Goal: Information Seeking & Learning: Understand process/instructions

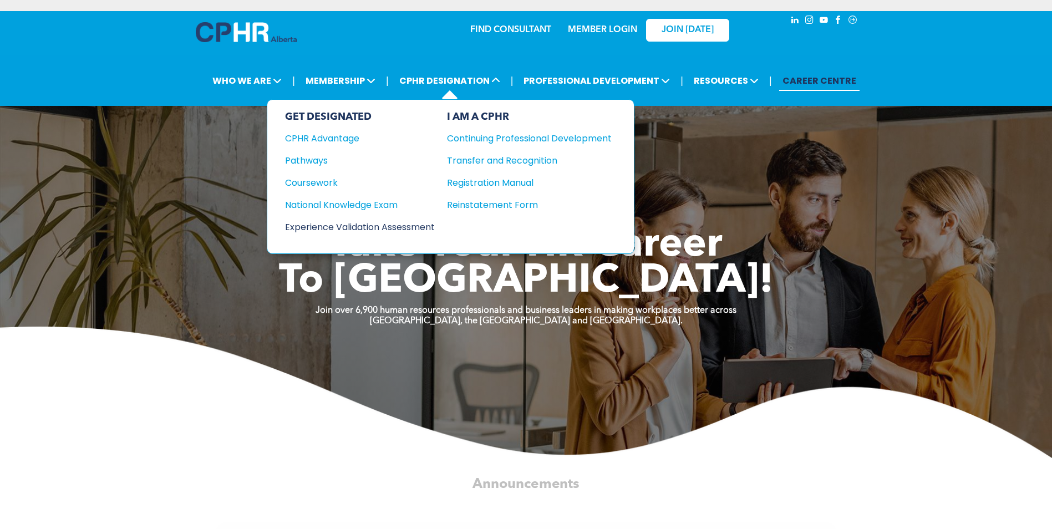
click at [327, 229] on div "Experience Validation Assessment" at bounding box center [352, 227] width 135 height 14
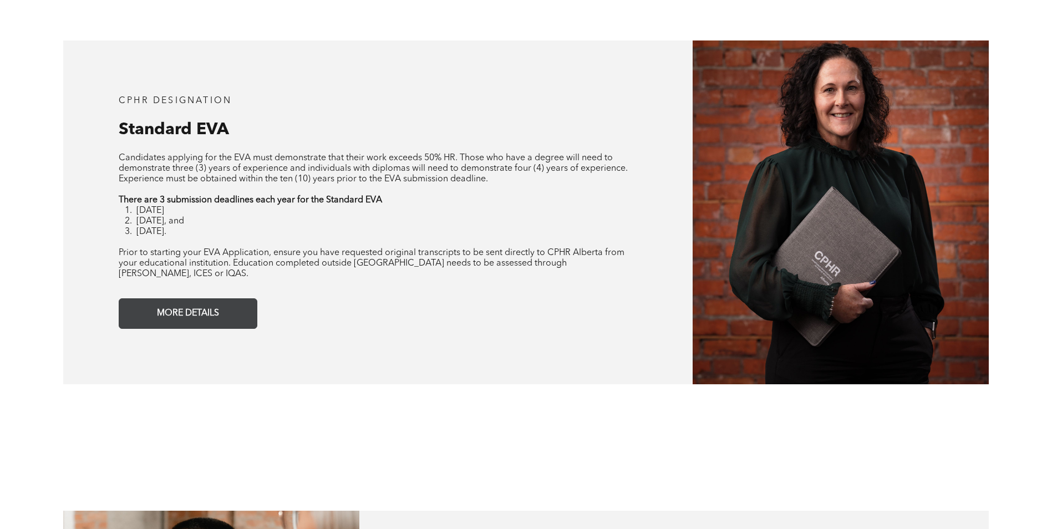
scroll to position [942, 0]
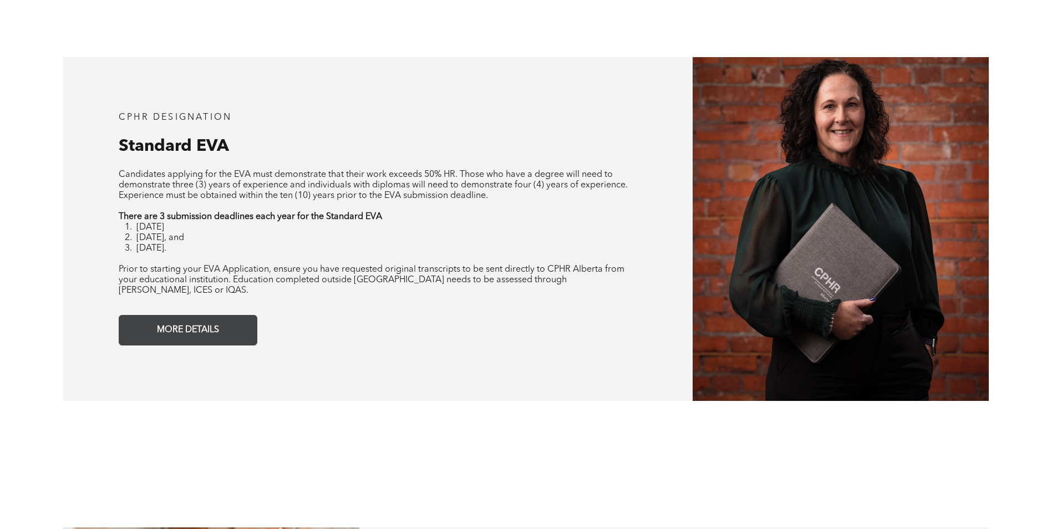
click at [208, 326] on span "MORE DETAILS" at bounding box center [188, 330] width 70 height 22
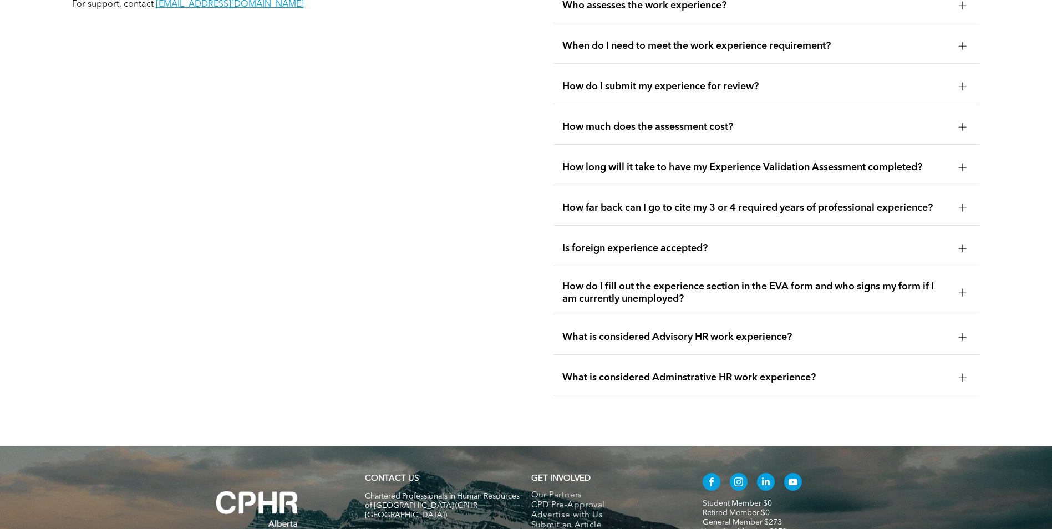
scroll to position [2243, 0]
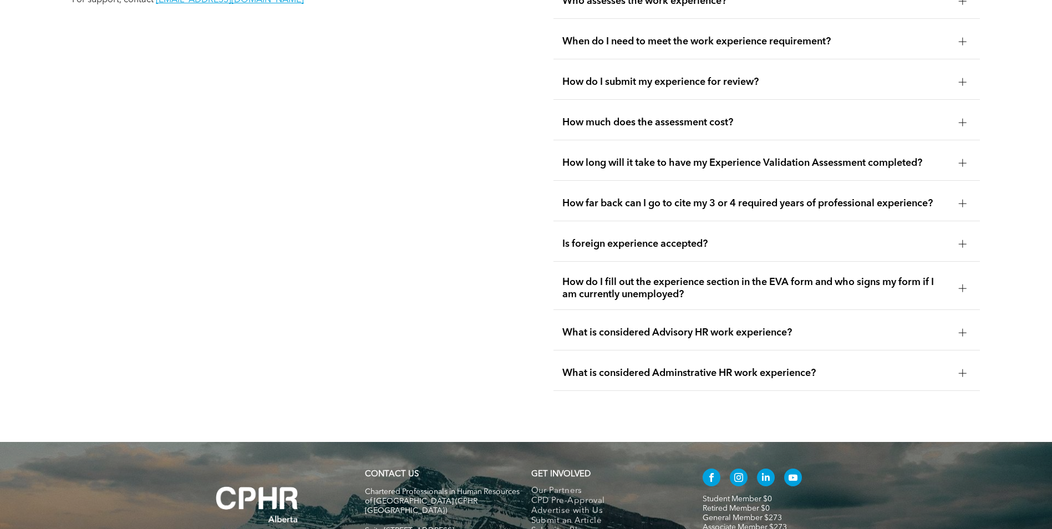
click at [630, 331] on span "What is considered Advisory HR work experience?" at bounding box center [755, 332] width 387 height 12
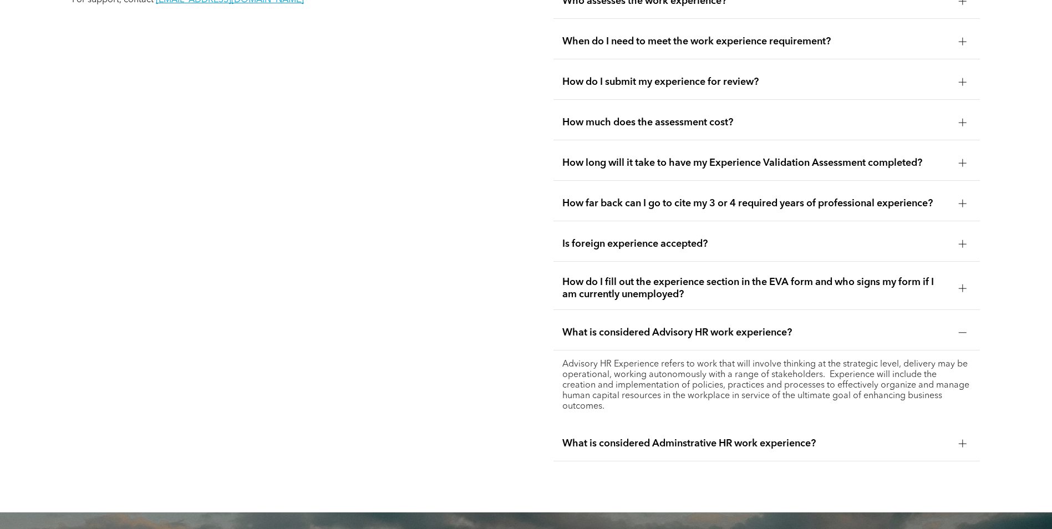
scroll to position [2077, 0]
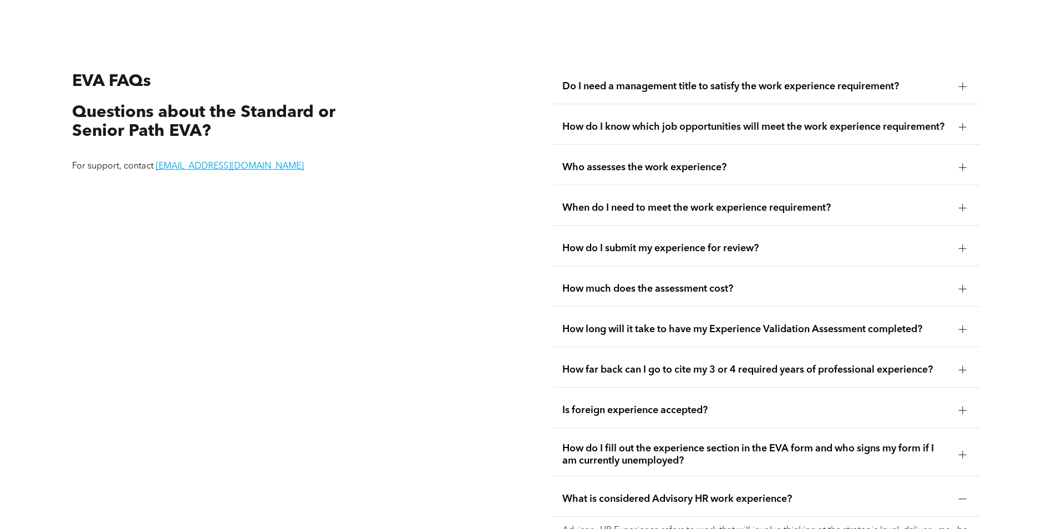
click at [697, 212] on div "When do I need to meet the work experience requirement?" at bounding box center [766, 208] width 426 height 35
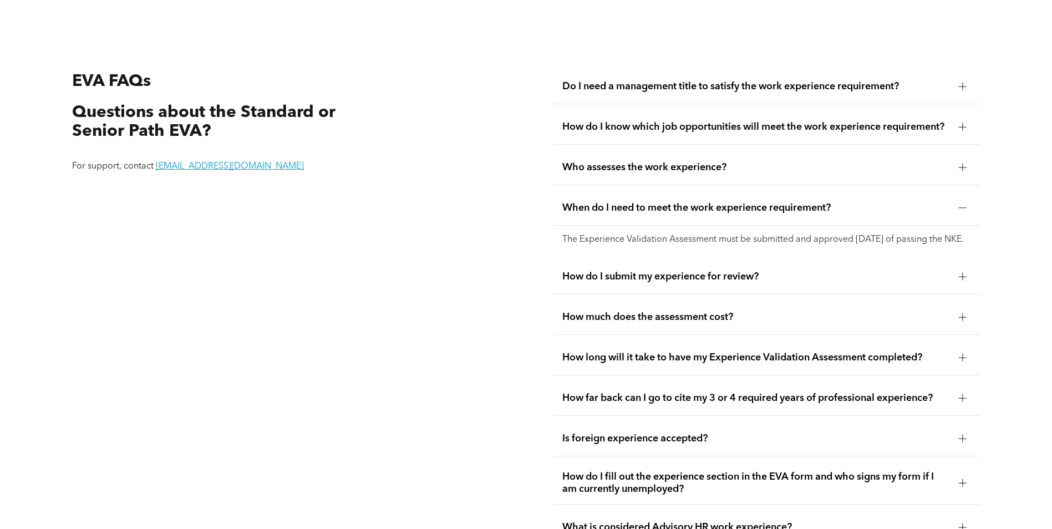
click at [770, 330] on div "How much does the assessment cost?" at bounding box center [766, 317] width 426 height 35
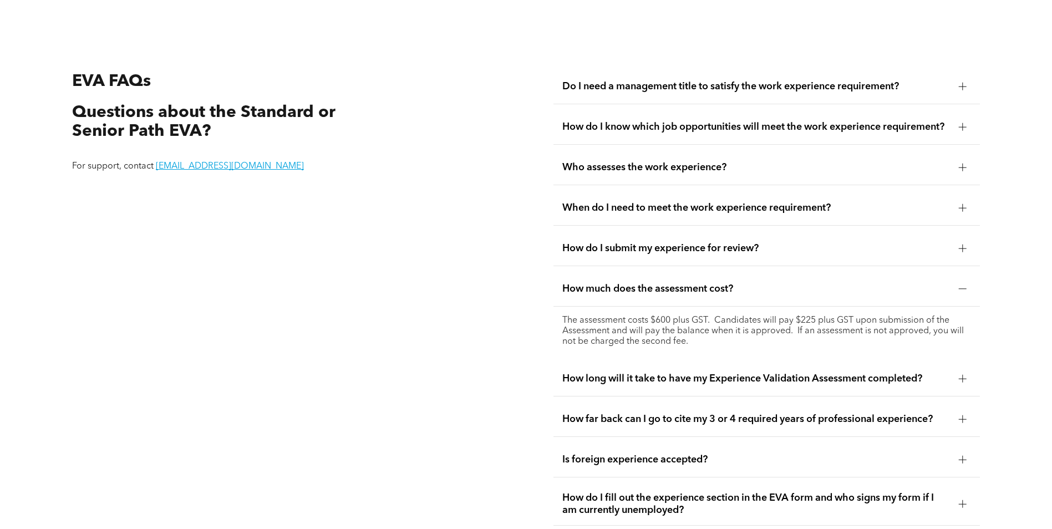
click at [803, 283] on span "How much does the assessment cost?" at bounding box center [755, 289] width 387 height 12
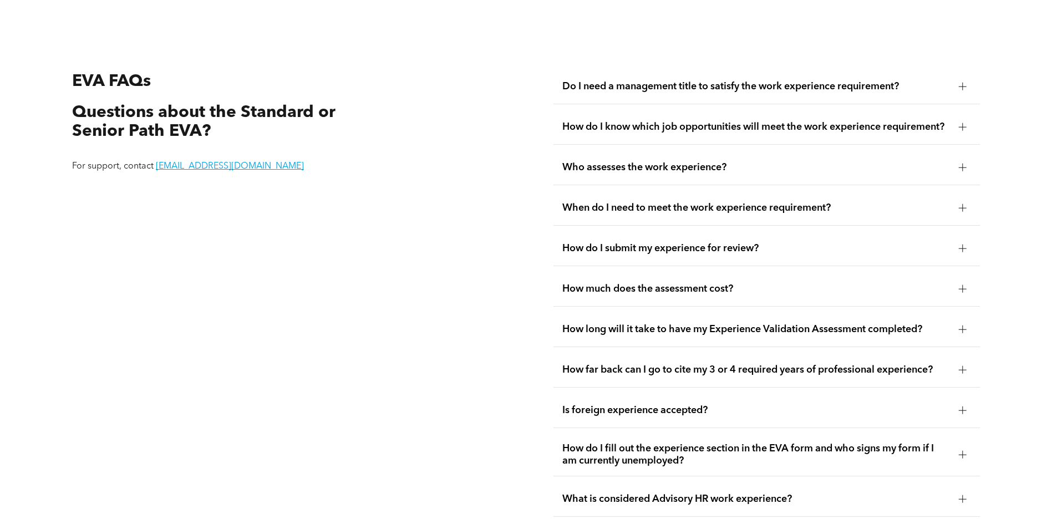
click at [803, 283] on span "How much does the assessment cost?" at bounding box center [755, 289] width 387 height 12
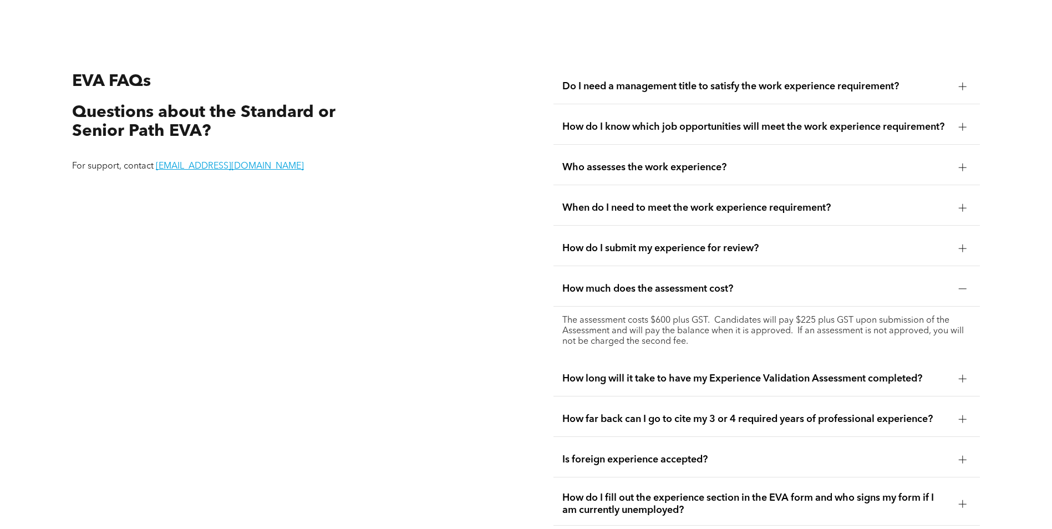
click at [803, 283] on span "How much does the assessment cost?" at bounding box center [755, 289] width 387 height 12
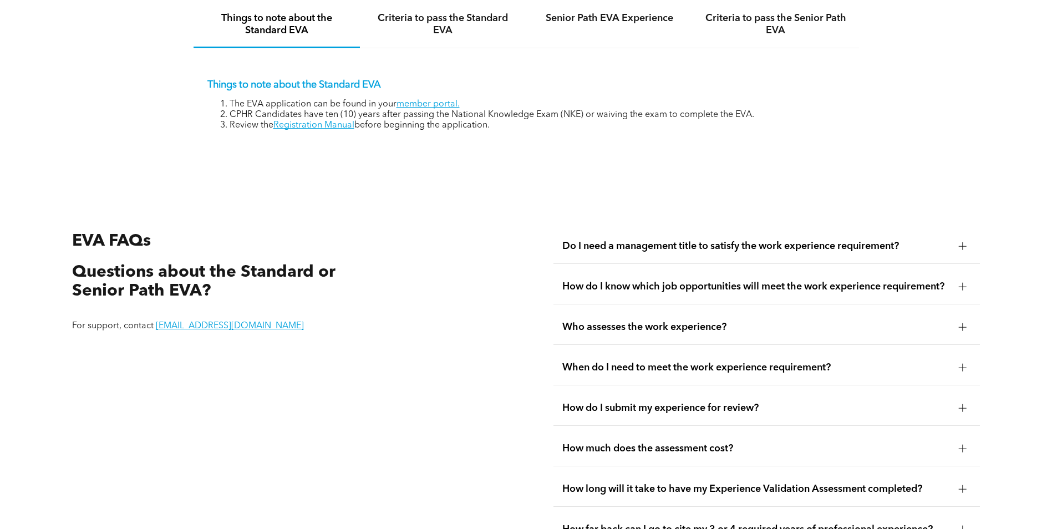
scroll to position [1911, 0]
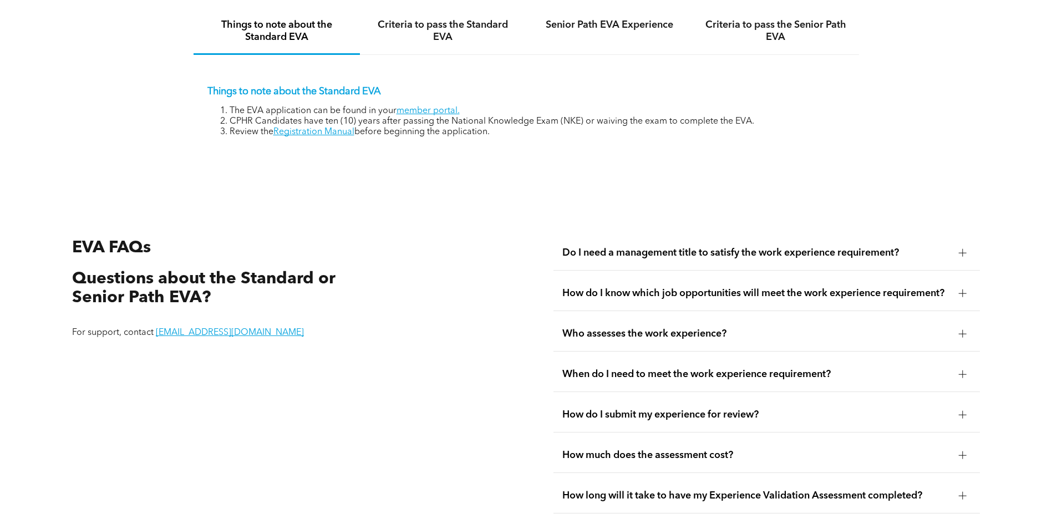
click at [630, 288] on span "How do I know which job opportunities will meet the work experience requirement?" at bounding box center [755, 293] width 387 height 12
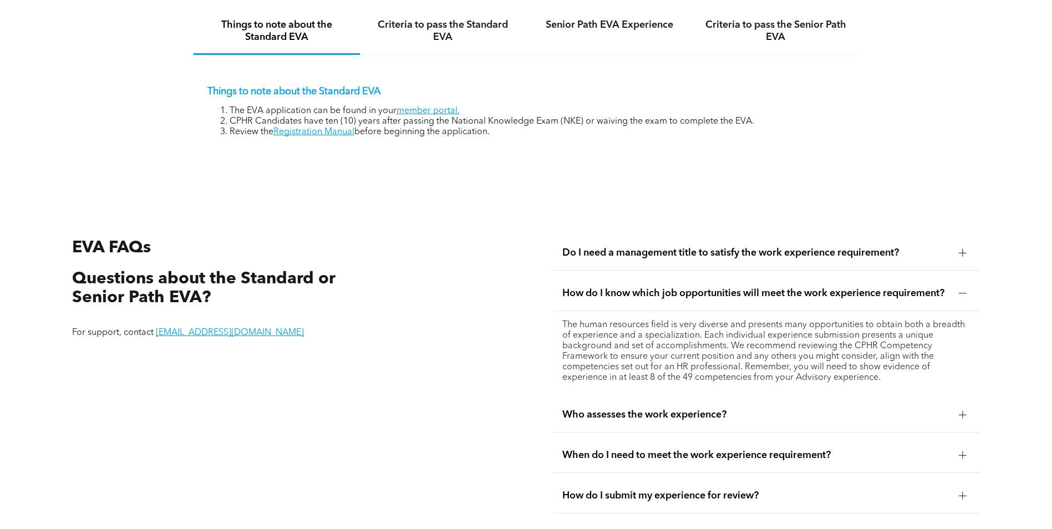
click at [630, 288] on span "How do I know which job opportunities will meet the work experience requirement?" at bounding box center [755, 293] width 387 height 12
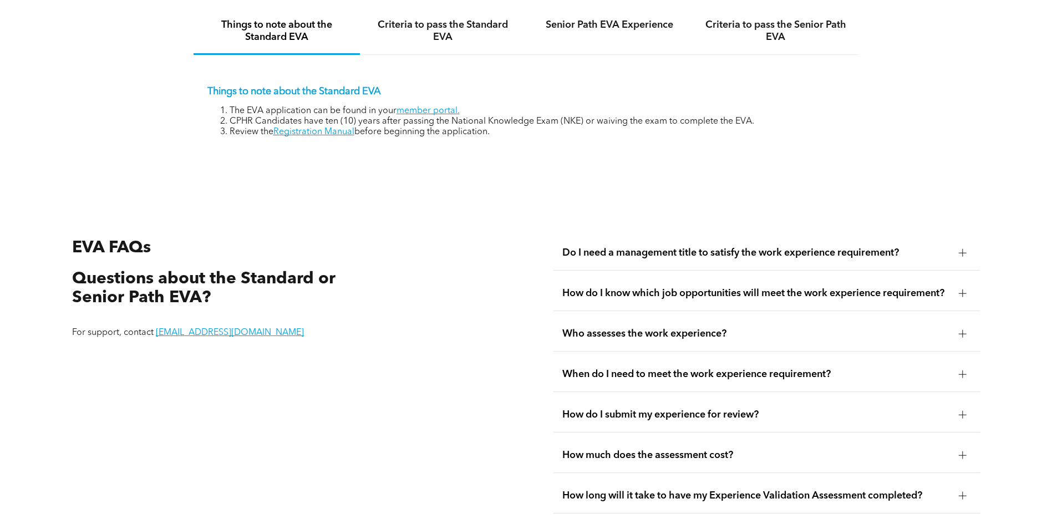
click at [428, 328] on div "EVA FAQs Questions about the Standard or Senior Path EVA? For support, contact …" at bounding box center [285, 480] width 444 height 506
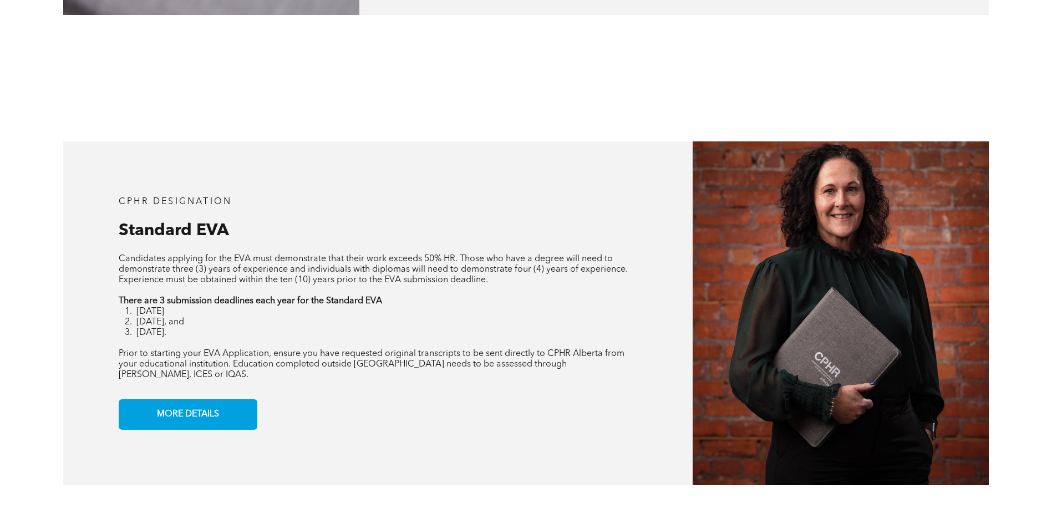
scroll to position [858, 0]
click at [691, 182] on div "CPHR DESIGNATION Standard EVA Candidates applying for the EVA must demonstrate …" at bounding box center [377, 314] width 629 height 344
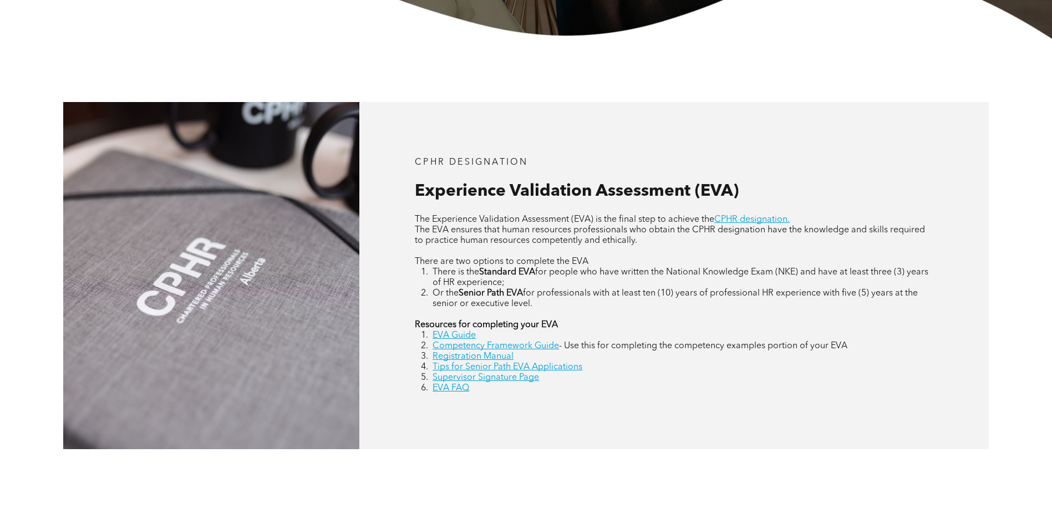
scroll to position [443, 0]
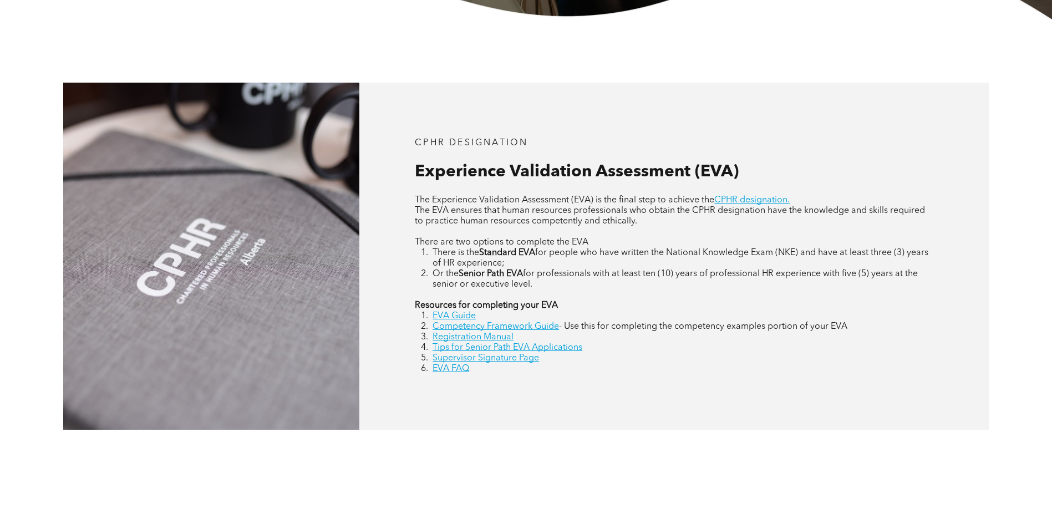
click at [609, 308] on p "Resources for completing your EVA" at bounding box center [674, 305] width 518 height 11
click at [458, 318] on link "EVA Guide" at bounding box center [453, 316] width 43 height 9
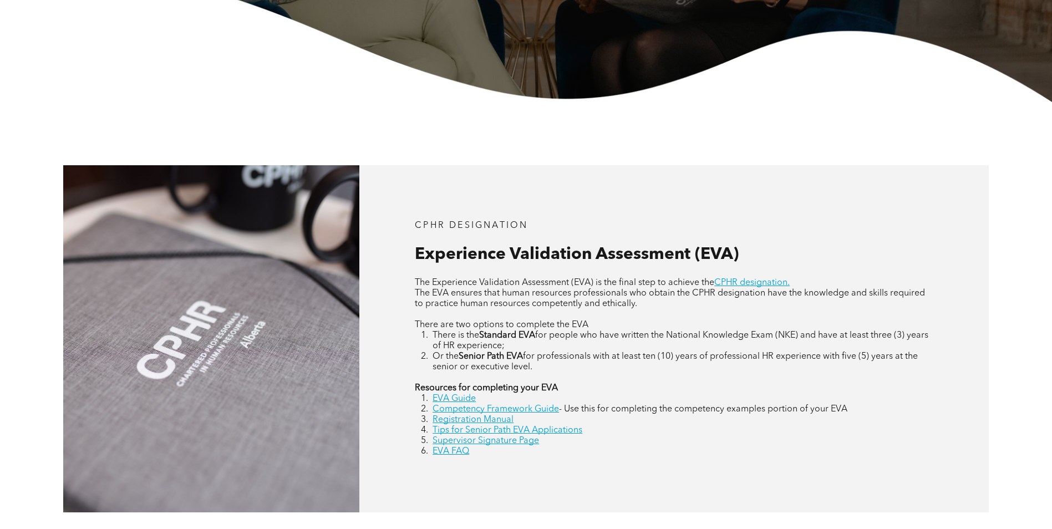
scroll to position [388, 0]
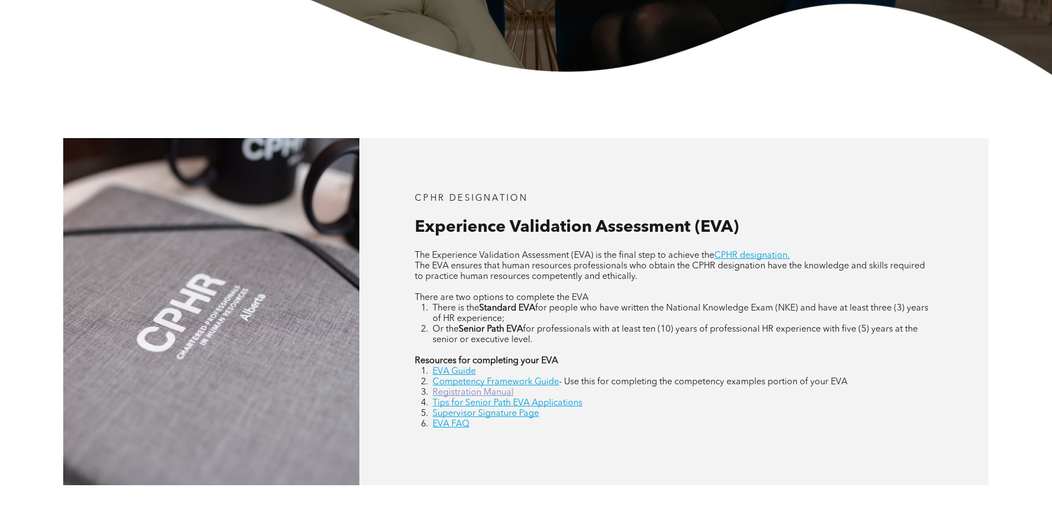
click at [469, 393] on link "Registration Manual" at bounding box center [472, 392] width 81 height 9
click at [841, 161] on div "CPHR DESIGNATION Experience Validation Assessment (EVA) The Experience Validati…" at bounding box center [673, 311] width 629 height 347
click at [787, 138] on div "CPHR DESIGNATION Experience Validation Assessment (EVA) The Experience Validati…" at bounding box center [673, 311] width 629 height 347
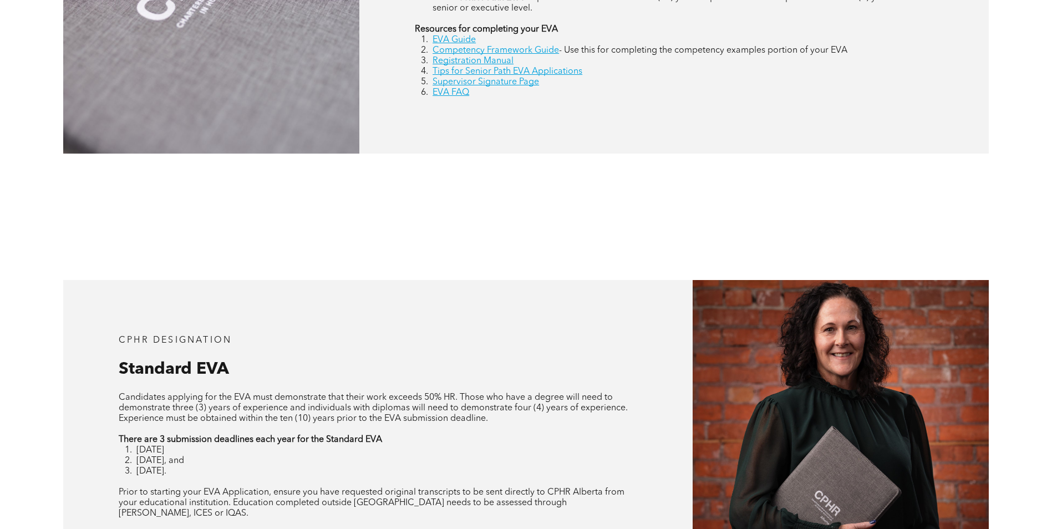
scroll to position [665, 0]
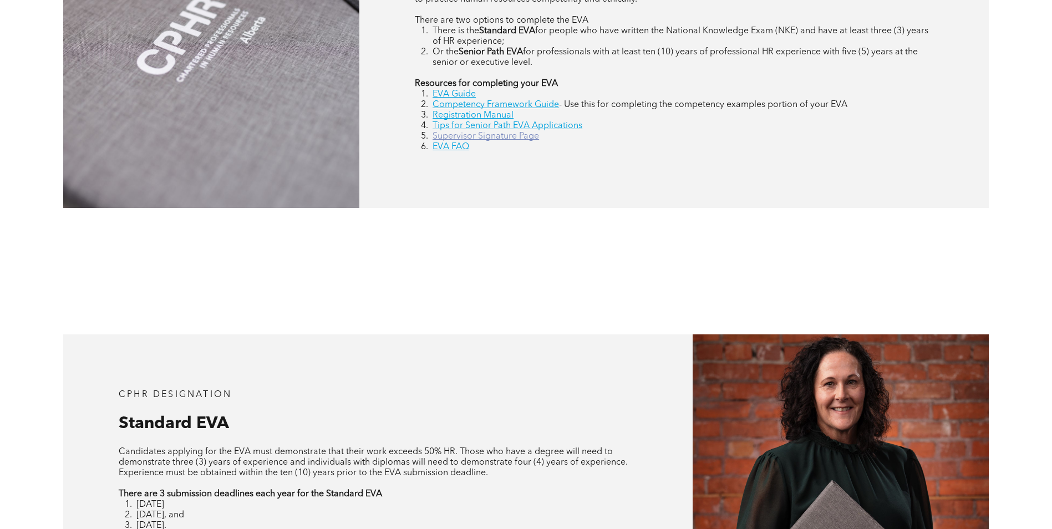
click at [499, 136] on link "Supervisor Signature Page" at bounding box center [485, 136] width 106 height 9
